Goal: Information Seeking & Learning: Learn about a topic

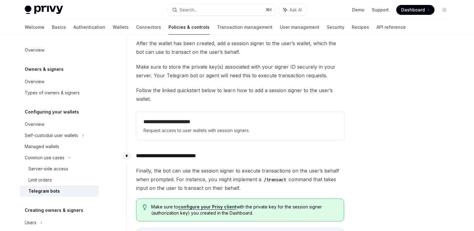
scroll to position [293, 0]
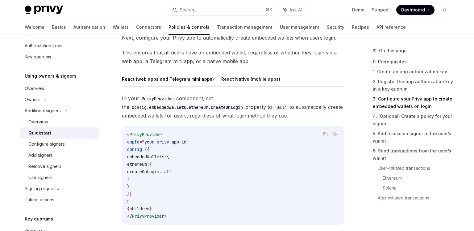
scroll to position [622, 0]
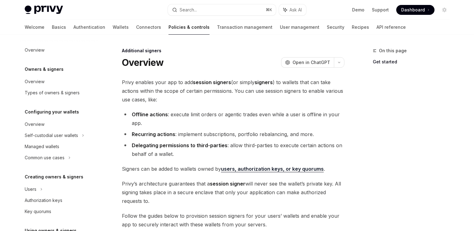
scroll to position [143, 0]
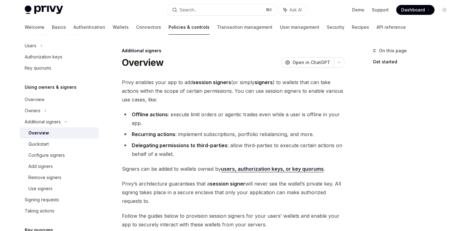
type textarea "*"
click at [285, 88] on span "Privy enables your app to add session signers (or simply signers ) to wallets t…" at bounding box center [233, 91] width 223 height 26
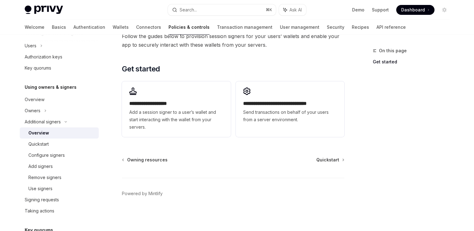
scroll to position [0, 0]
